Goal: Navigation & Orientation: Find specific page/section

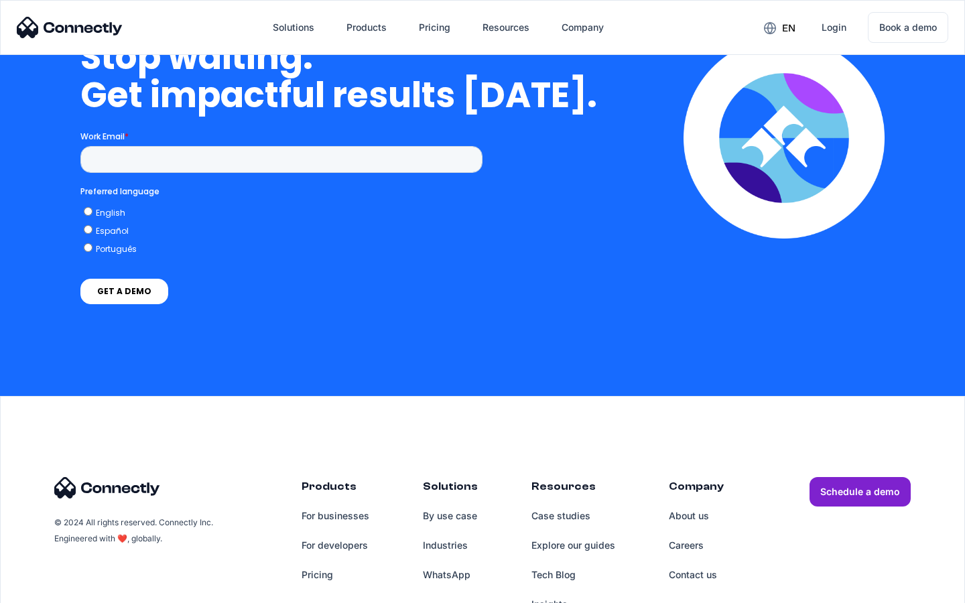
scroll to position [5513, 0]
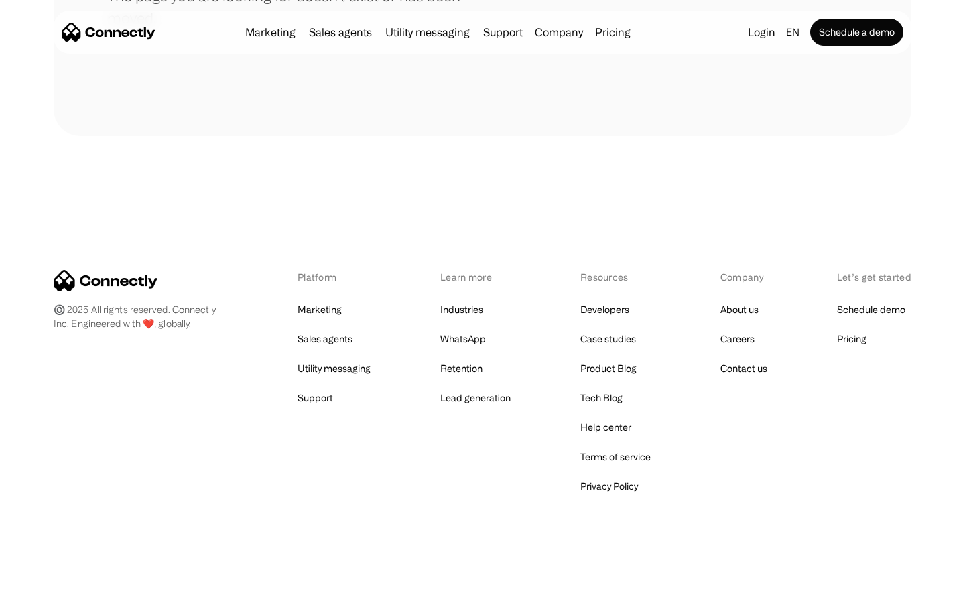
scroll to position [245, 0]
